Goal: Task Accomplishment & Management: Use online tool/utility

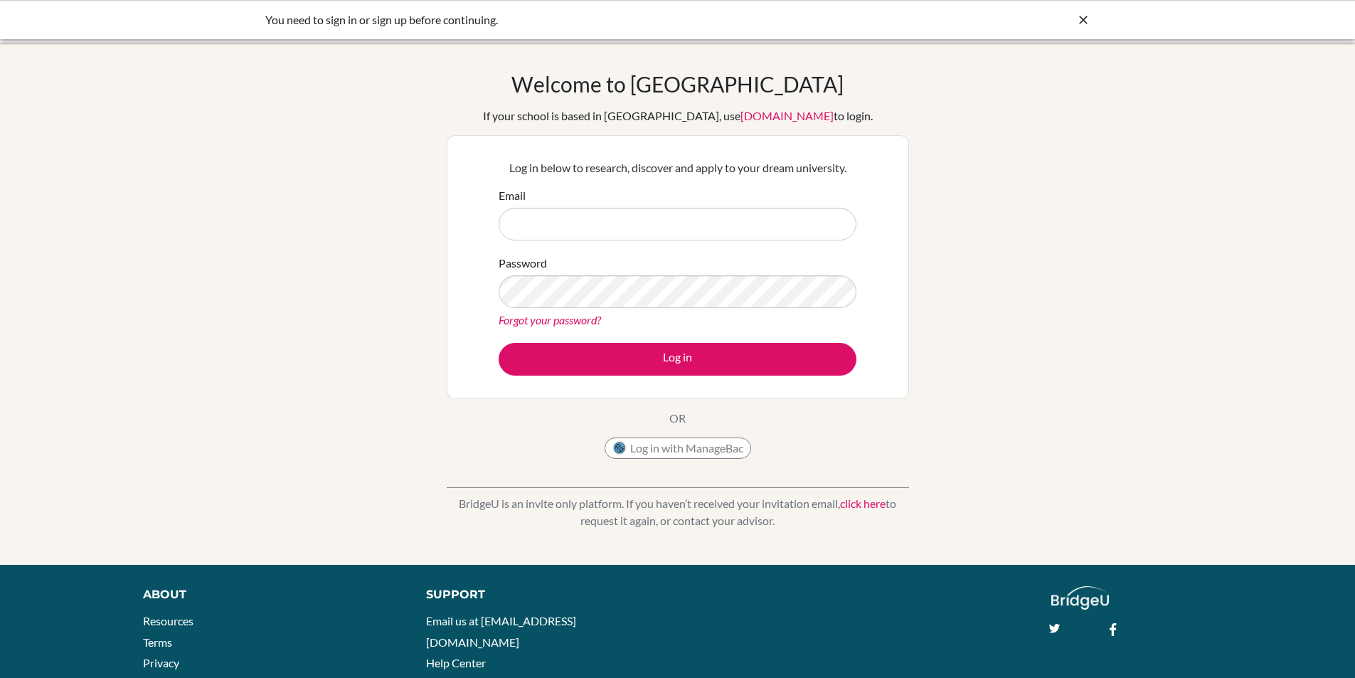
type input "[EMAIL_ADDRESS][DOMAIN_NAME]"
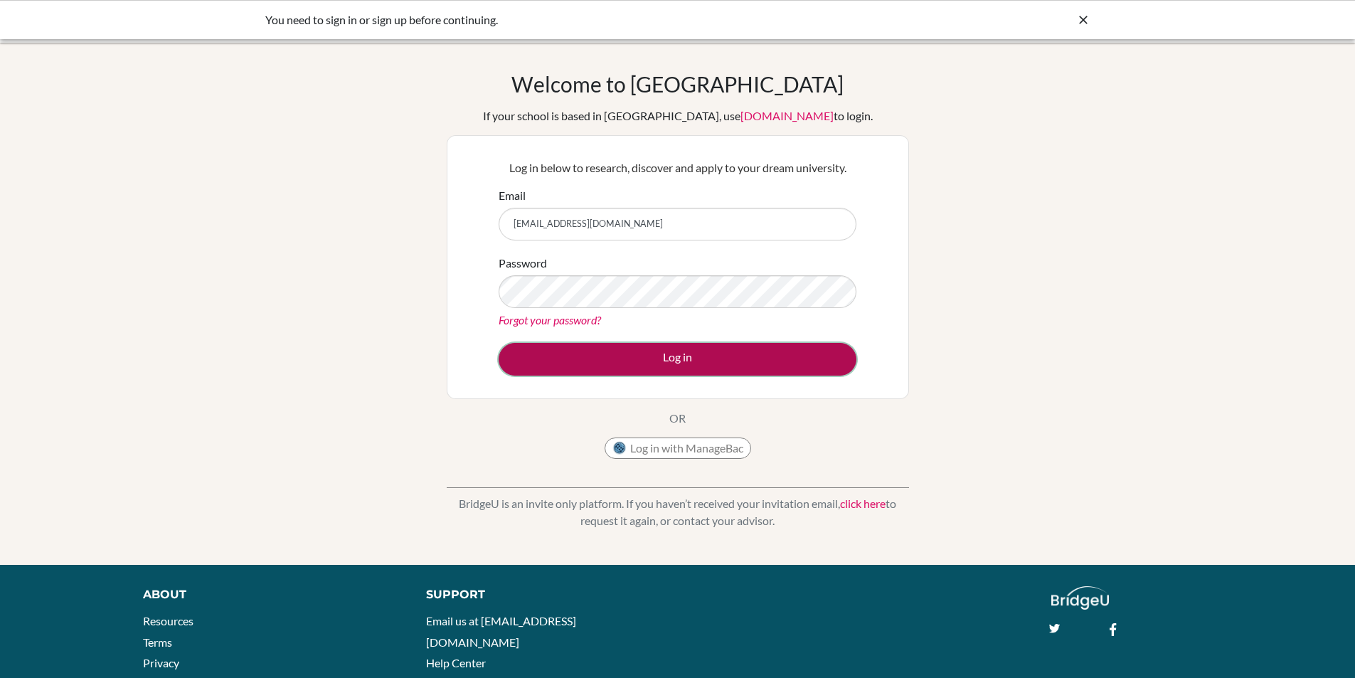
click at [627, 361] on button "Log in" at bounding box center [678, 359] width 358 height 33
click at [595, 367] on button "Log in" at bounding box center [678, 359] width 358 height 33
click at [612, 352] on button "Log in" at bounding box center [678, 359] width 358 height 33
click at [578, 356] on button "Log in" at bounding box center [678, 359] width 358 height 33
click at [575, 358] on button "Log in" at bounding box center [678, 359] width 358 height 33
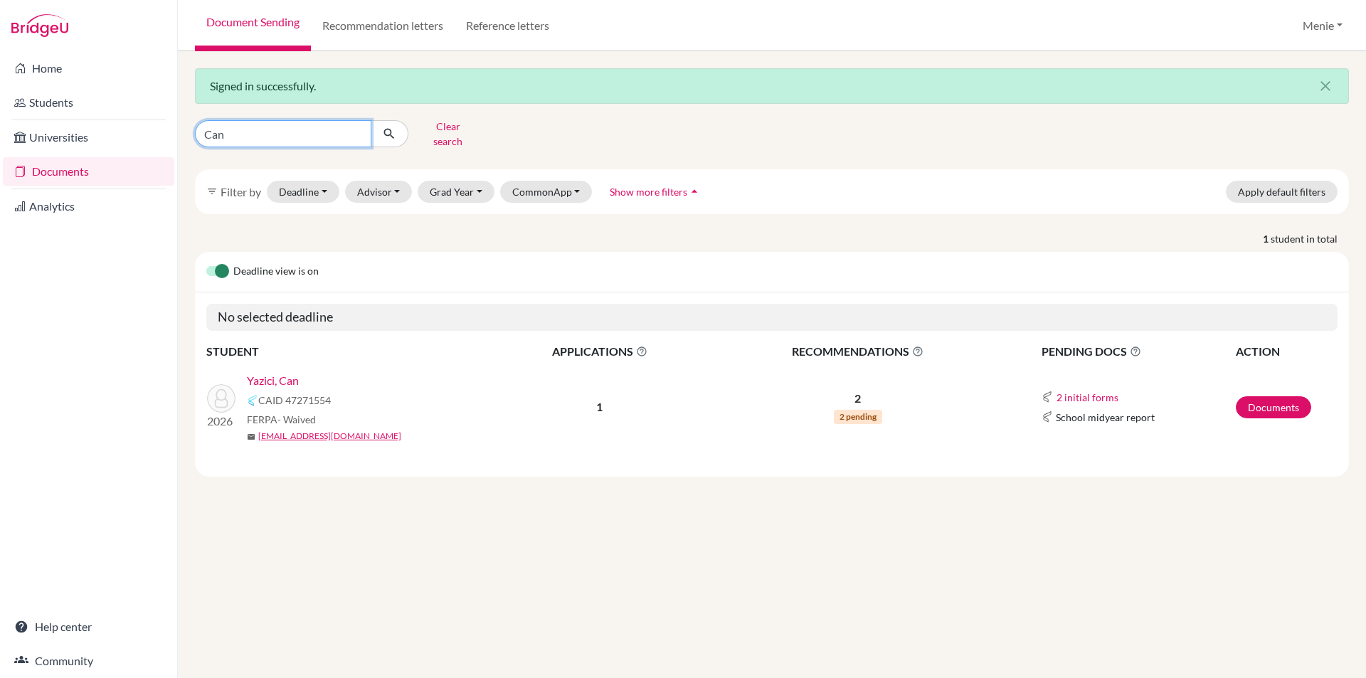
click at [275, 132] on input "Can" at bounding box center [283, 133] width 176 height 27
type input "C"
type input "Cinar"
click button "submit" at bounding box center [390, 133] width 38 height 27
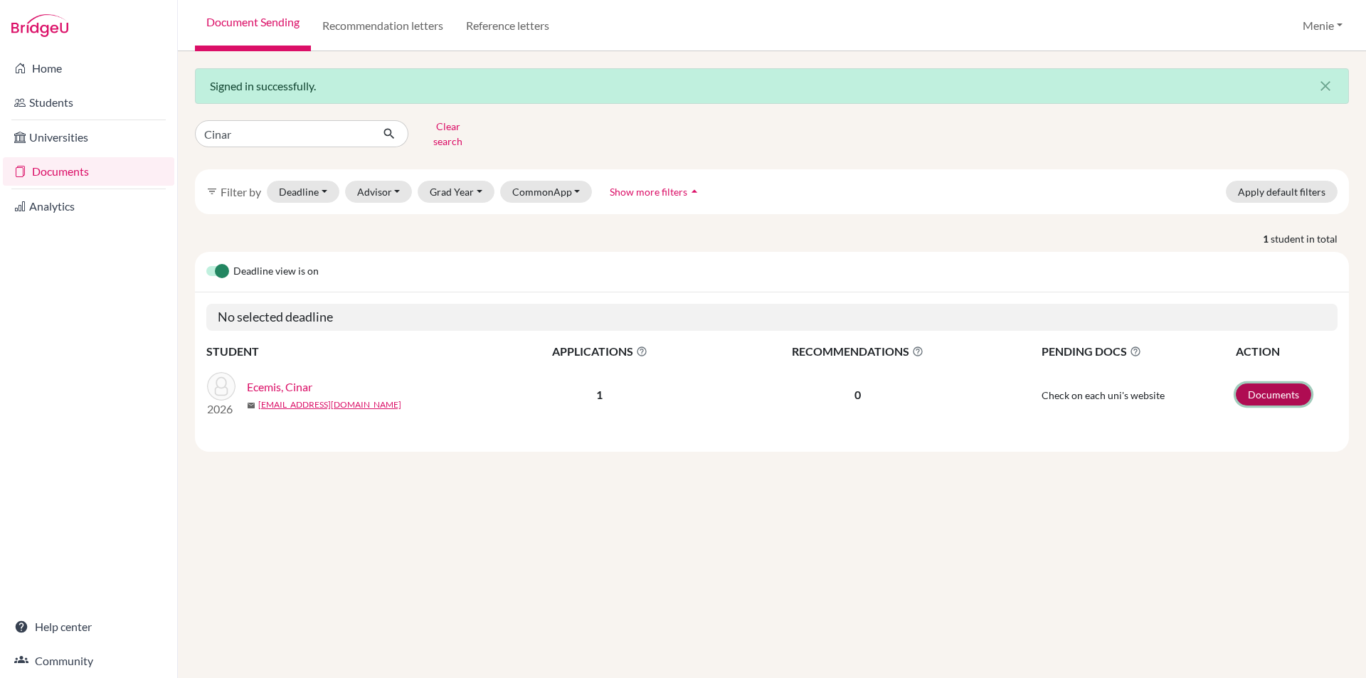
click at [1269, 384] on link "Documents" at bounding box center [1273, 394] width 75 height 22
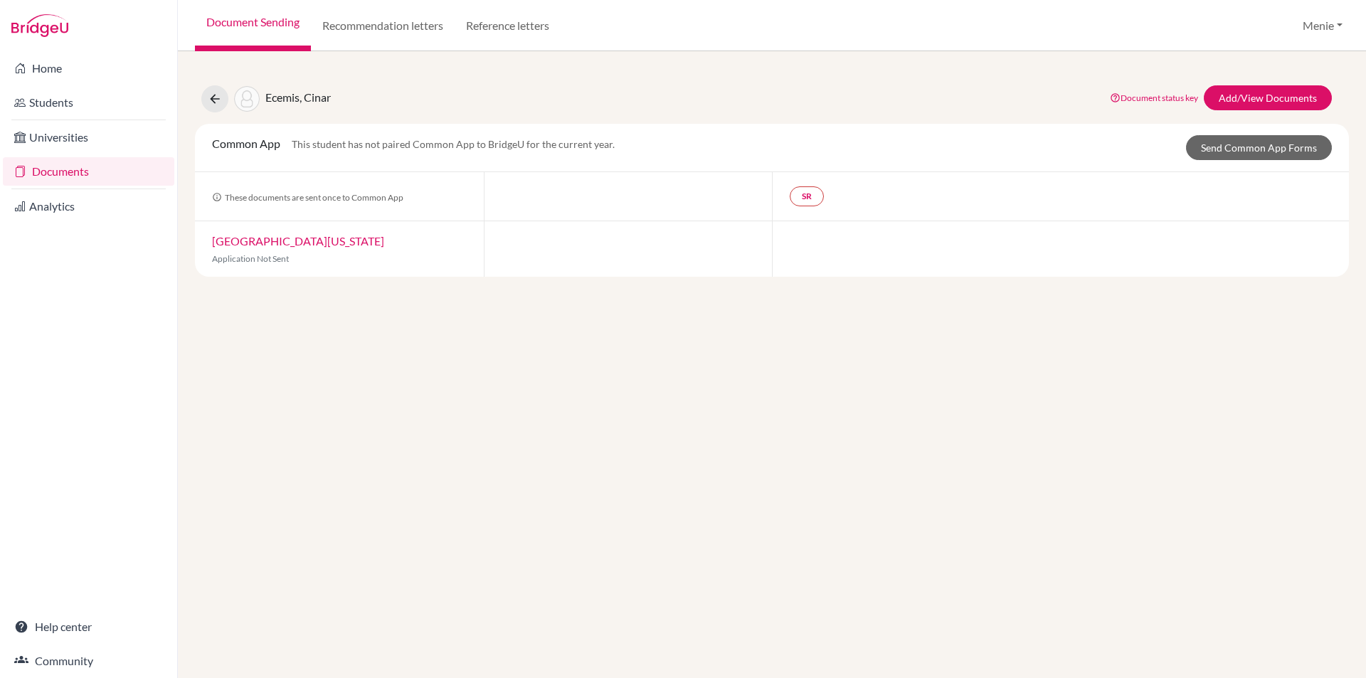
click at [317, 238] on link "[GEOGRAPHIC_DATA][US_STATE]" at bounding box center [298, 241] width 172 height 14
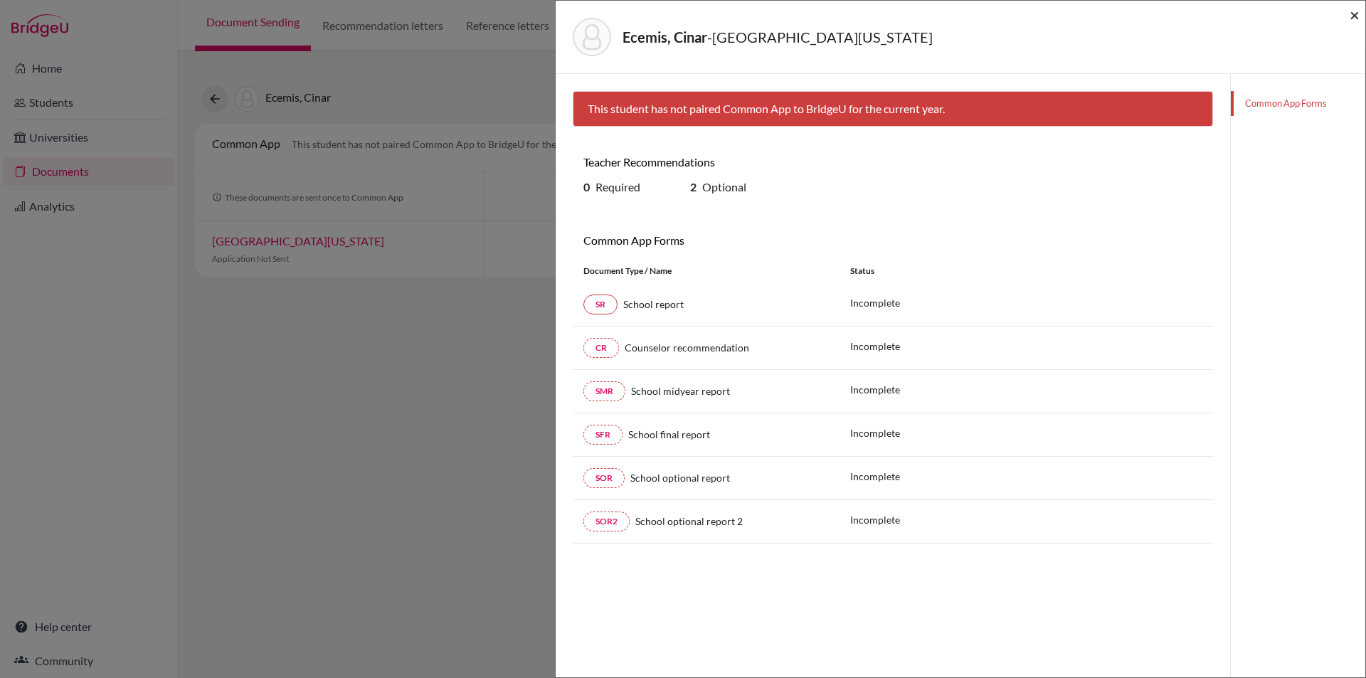
click at [1355, 16] on span "×" at bounding box center [1354, 14] width 10 height 21
click at [1353, 12] on span "×" at bounding box center [1354, 14] width 10 height 21
